Goal: Book appointment/travel/reservation

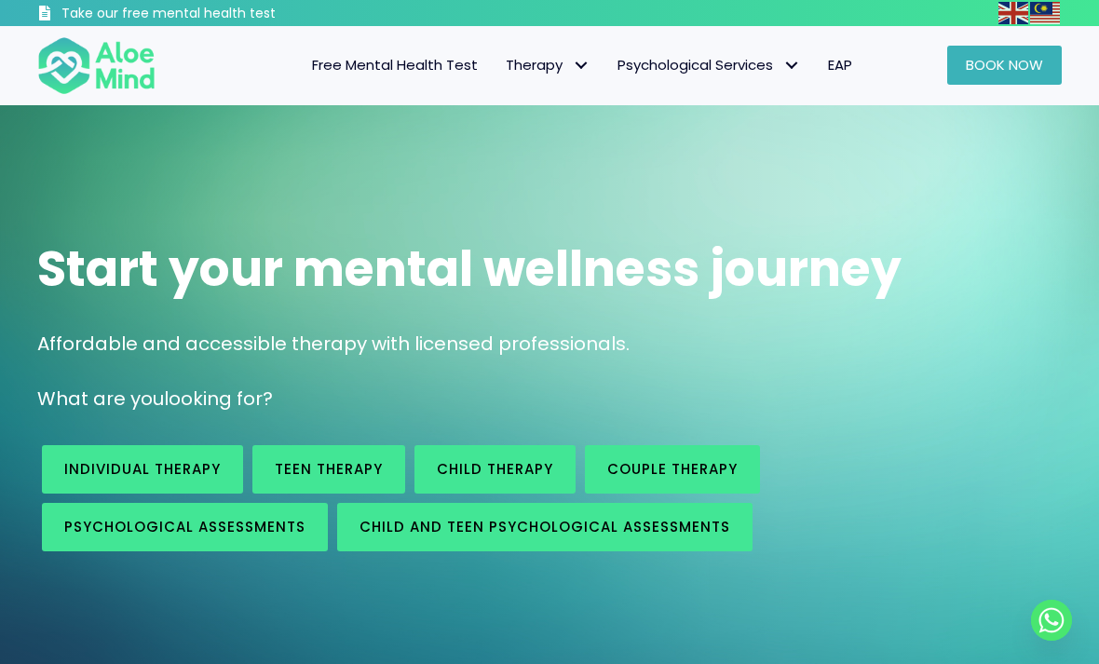
click at [992, 82] on link "Book Now" at bounding box center [1004, 65] width 115 height 39
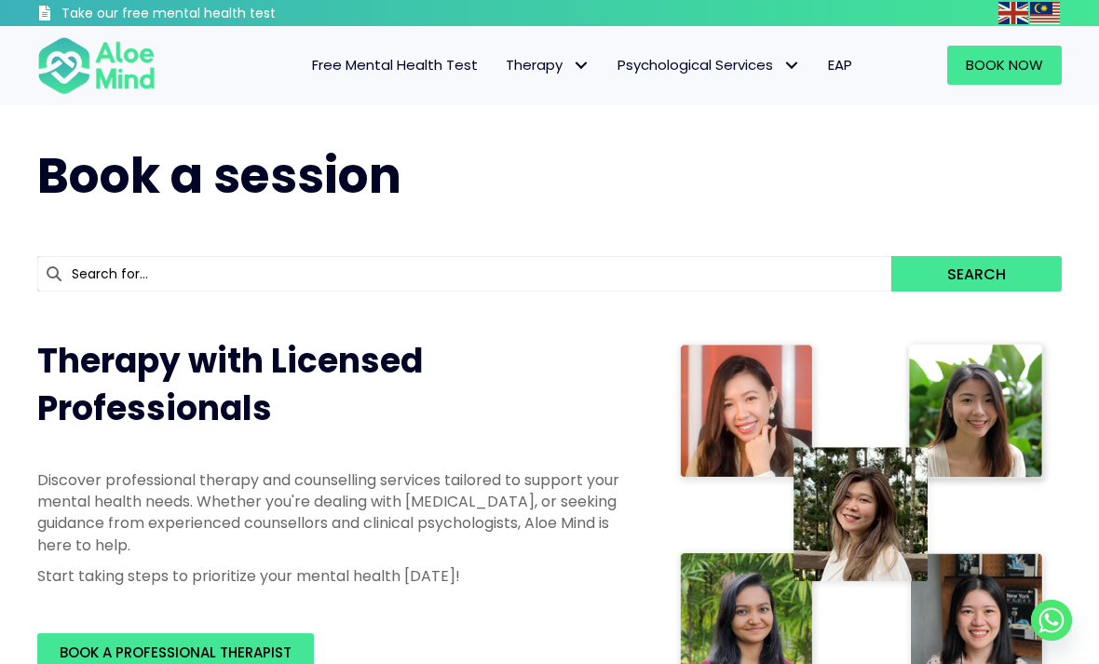
click at [748, 260] on input "text" at bounding box center [464, 273] width 854 height 35
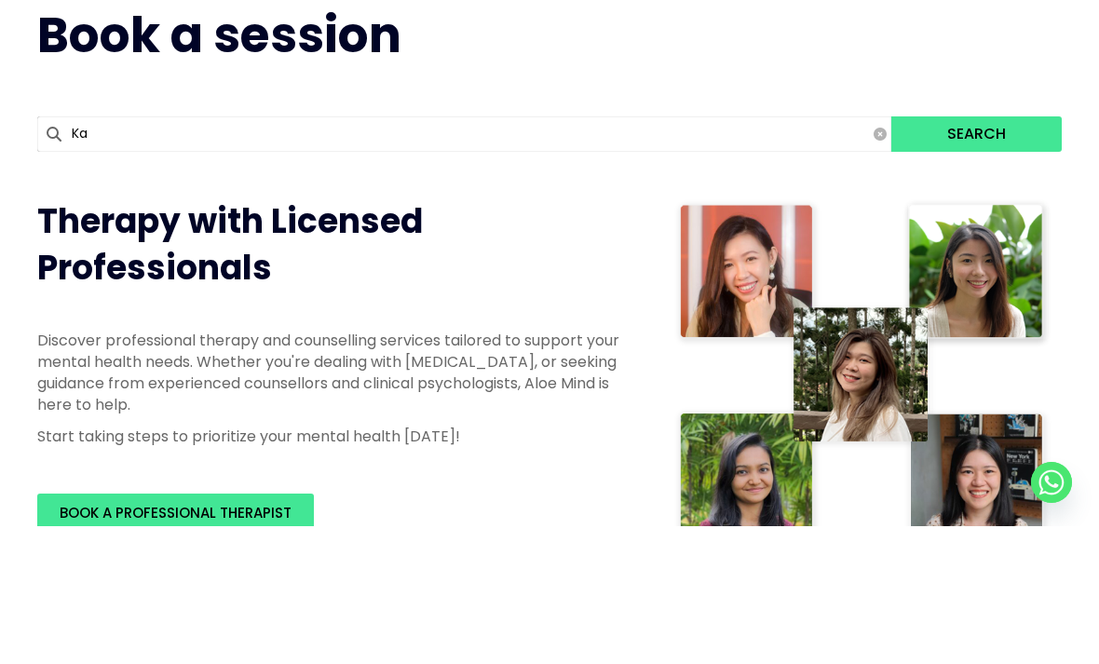
type input "Kah"
type input "Kah Mun"
type input "Kah"
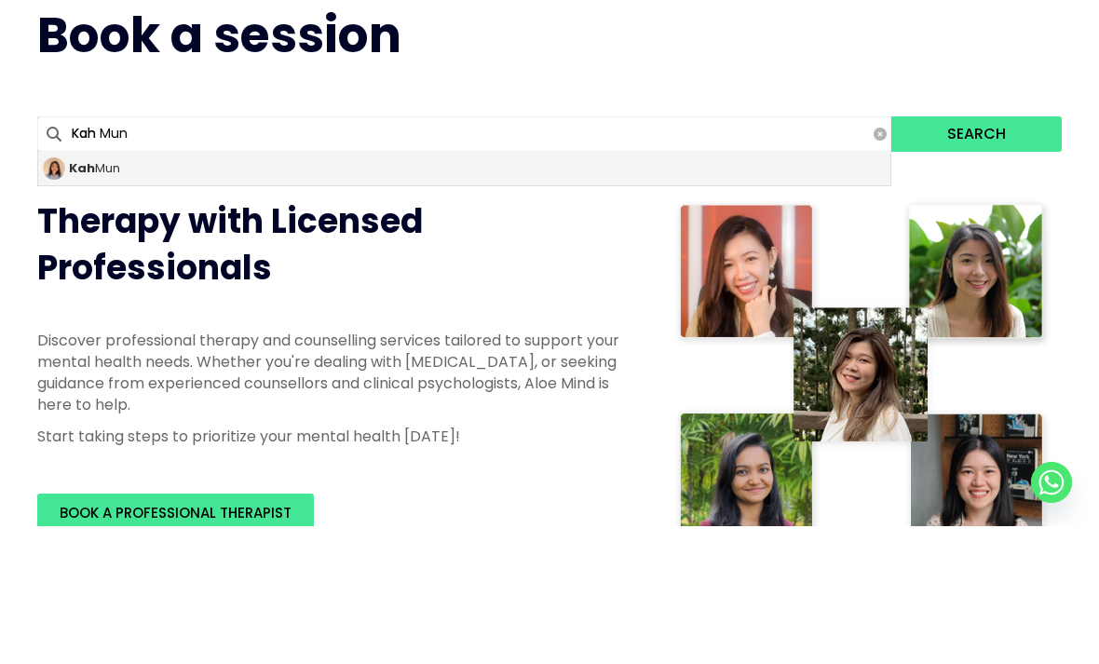
click at [630, 290] on div "Kah Mun" at bounding box center [464, 307] width 852 height 34
type input "Kah Mun"
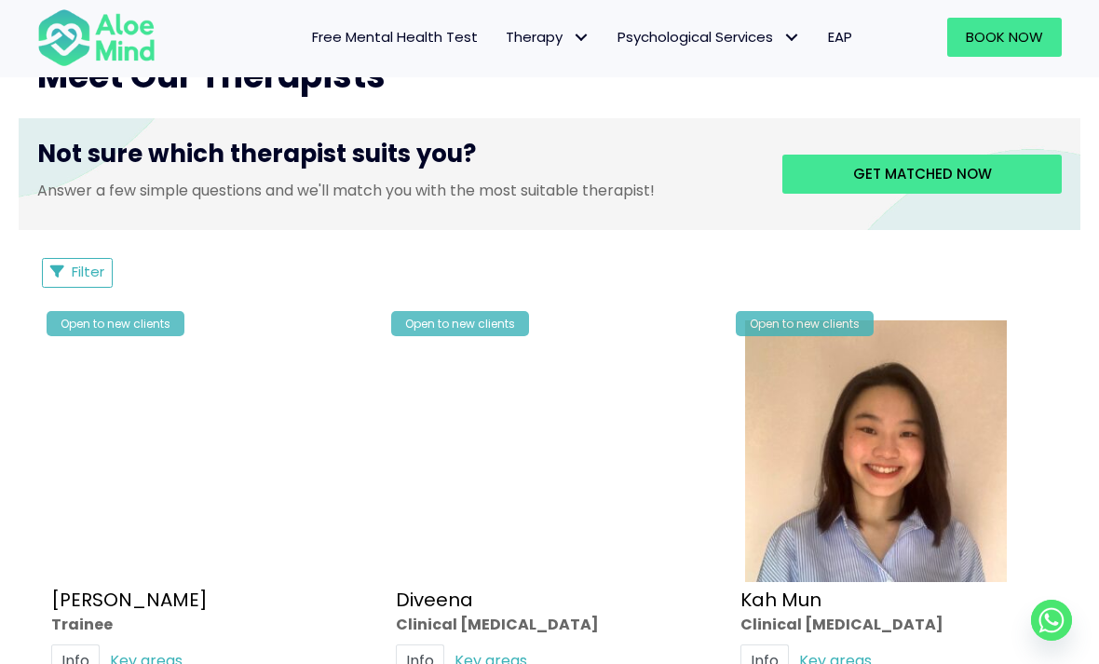
scroll to position [762, 0]
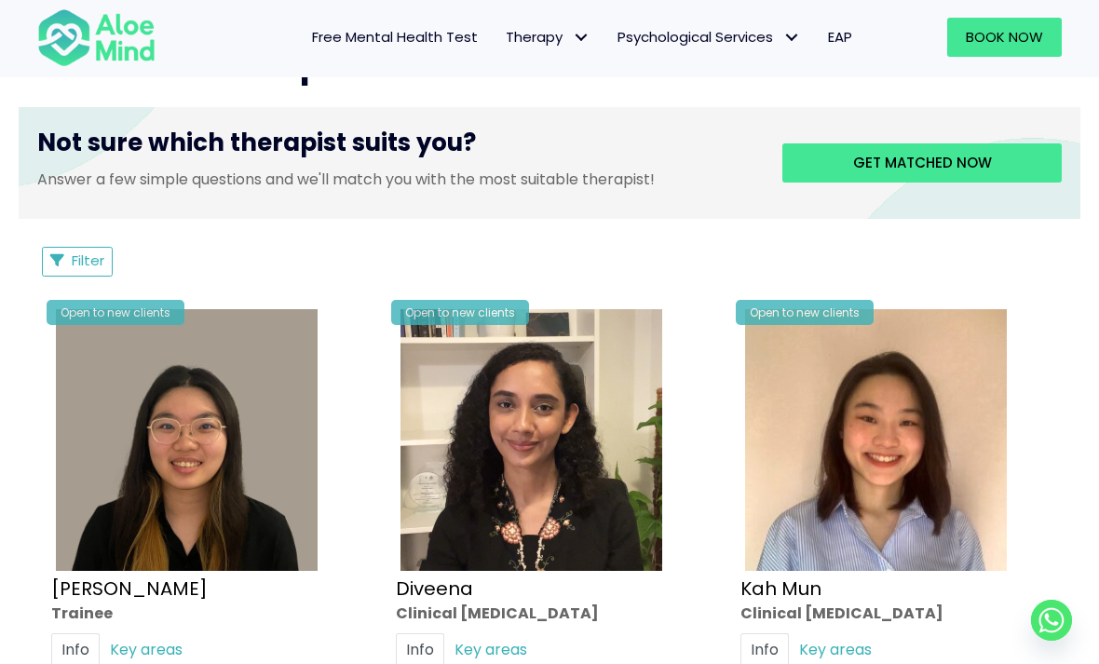
click at [916, 430] on img at bounding box center [876, 440] width 262 height 262
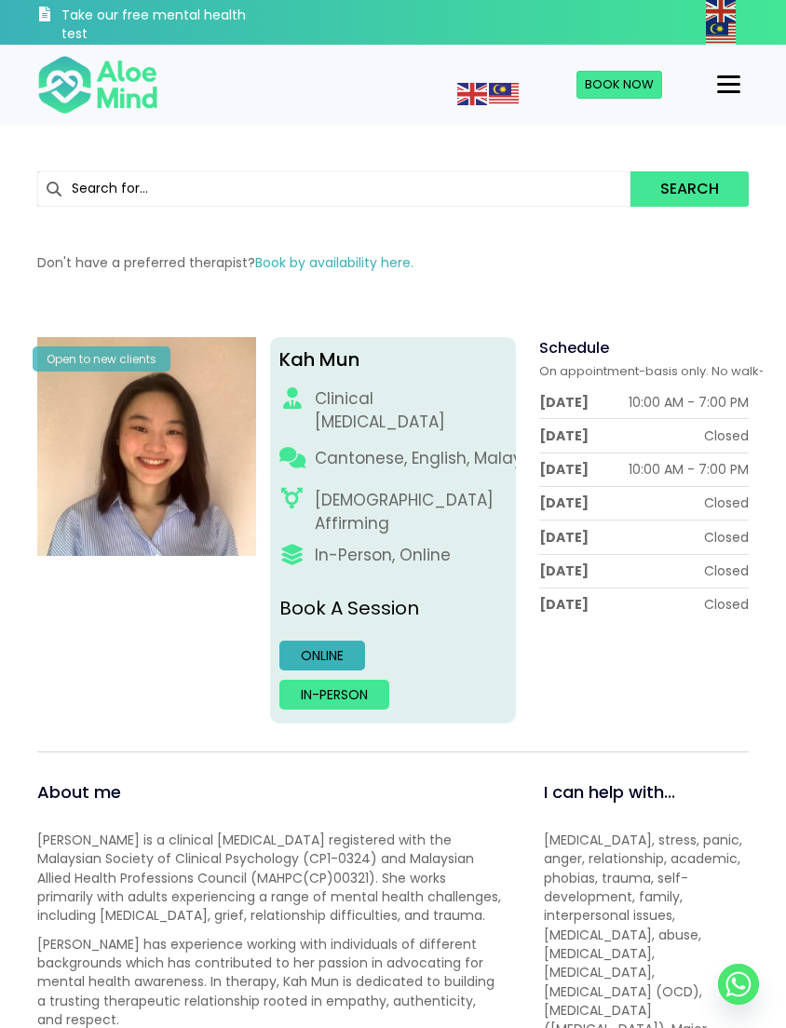
click at [324, 641] on link "Online" at bounding box center [322, 656] width 86 height 30
